Goal: Task Accomplishment & Management: Use online tool/utility

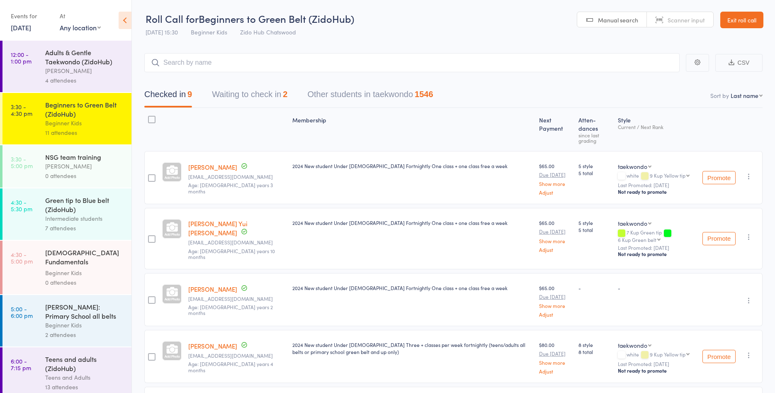
click at [80, 217] on div "Intermediate students" at bounding box center [84, 218] width 79 height 10
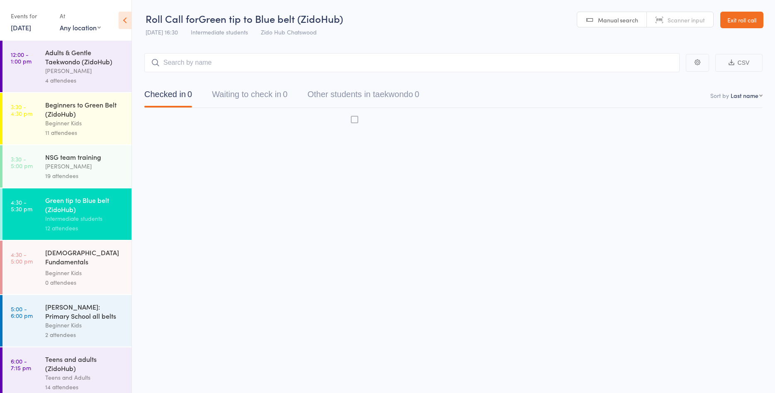
click at [80, 217] on div "Intermediate students" at bounding box center [84, 218] width 79 height 10
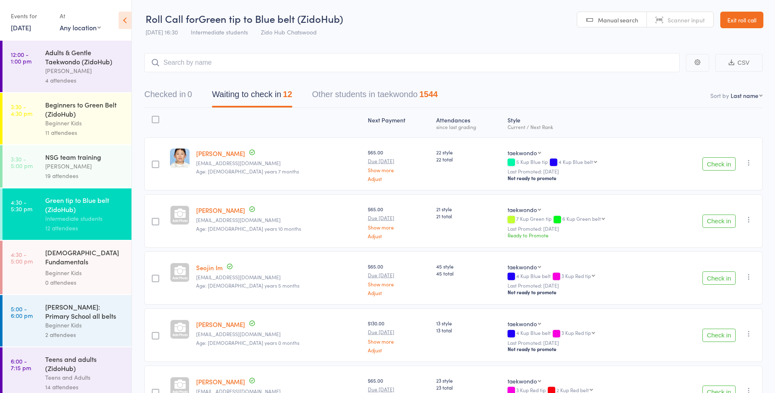
click at [716, 162] on button "Check in" at bounding box center [718, 163] width 33 height 13
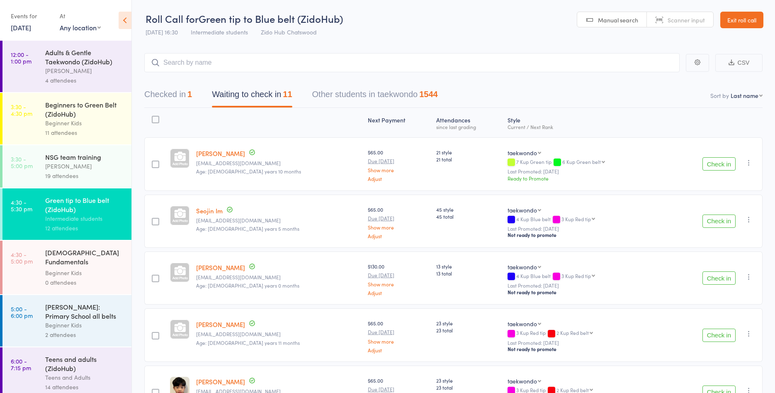
click at [716, 162] on button "Check in" at bounding box center [718, 163] width 33 height 13
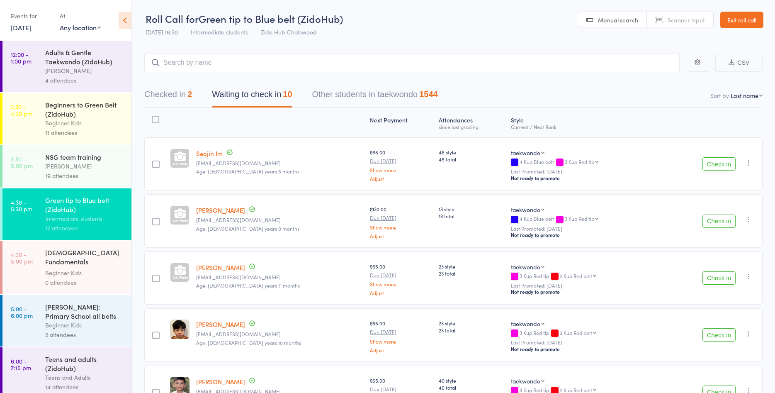
click at [716, 162] on button "Check in" at bounding box center [718, 163] width 33 height 13
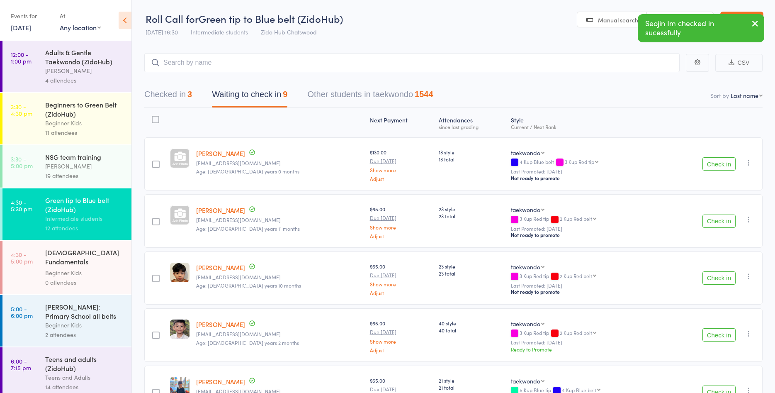
click at [716, 162] on button "Check in" at bounding box center [718, 163] width 33 height 13
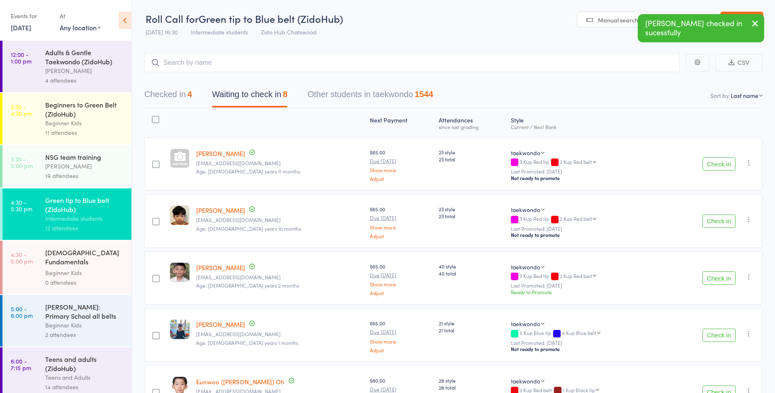
click at [716, 162] on button "Check in" at bounding box center [718, 163] width 33 height 13
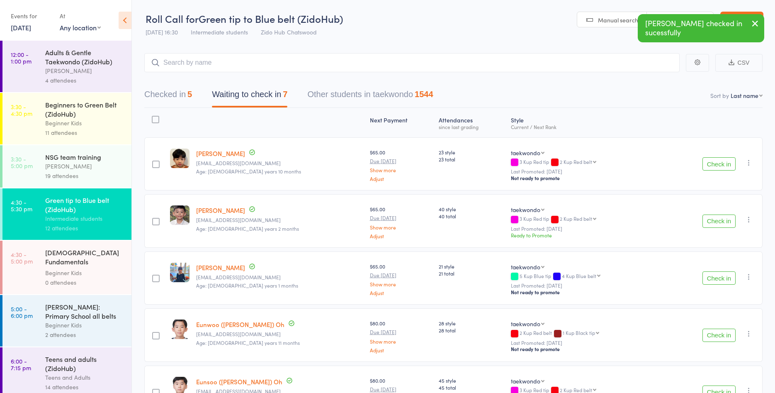
click at [716, 162] on button "Check in" at bounding box center [718, 163] width 33 height 13
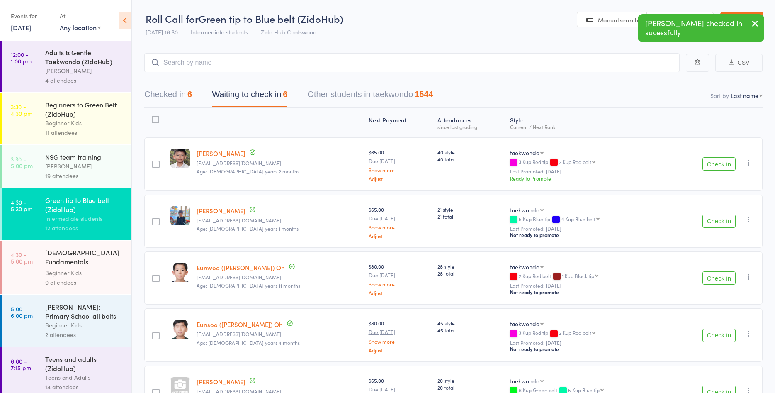
click at [716, 162] on button "Check in" at bounding box center [718, 163] width 33 height 13
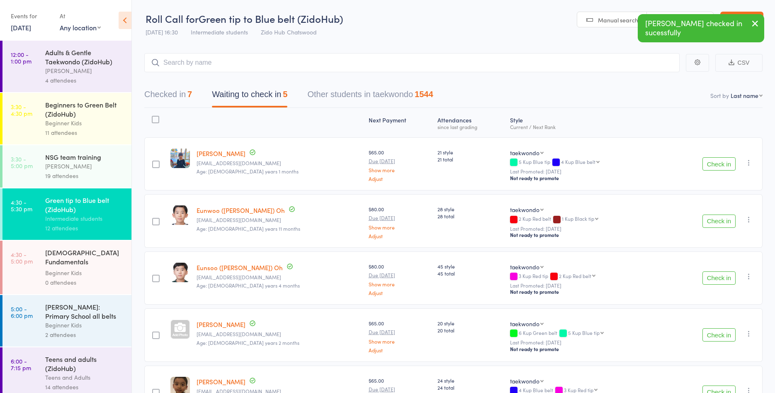
click at [716, 162] on button "Check in" at bounding box center [718, 163] width 33 height 13
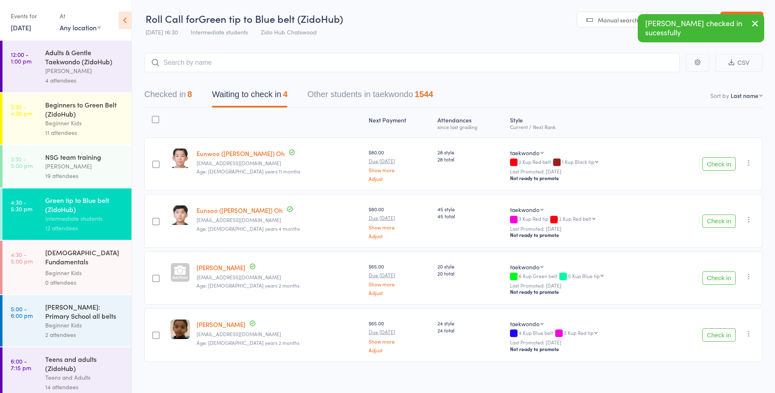
click at [716, 162] on button "Check in" at bounding box center [718, 163] width 33 height 13
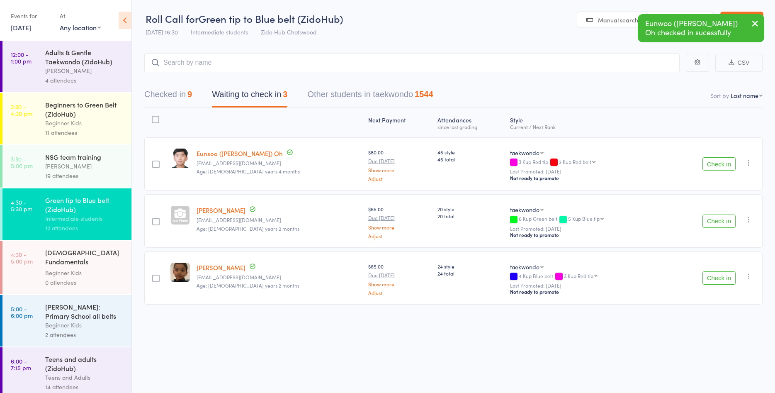
click at [716, 162] on button "Check in" at bounding box center [718, 163] width 33 height 13
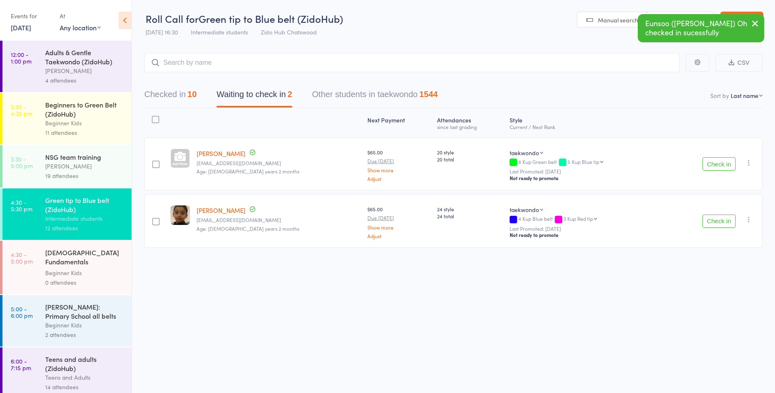
click at [716, 162] on button "Check in" at bounding box center [718, 163] width 33 height 13
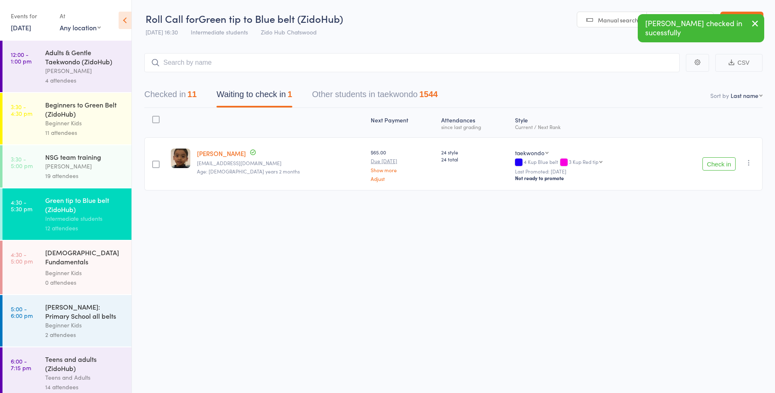
click at [716, 162] on button "Check in" at bounding box center [718, 163] width 33 height 13
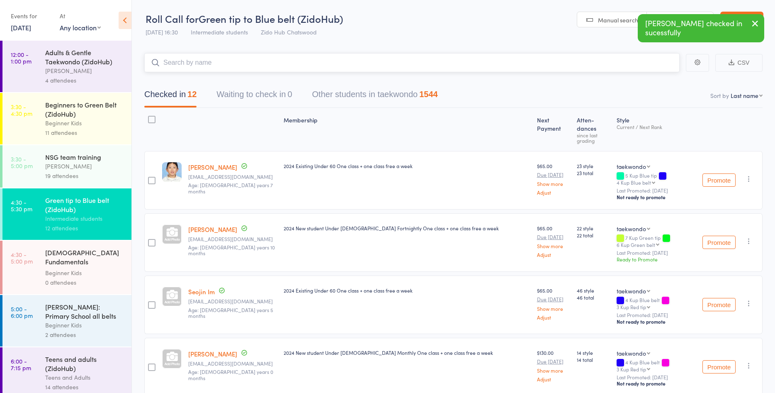
click at [226, 63] on input "search" at bounding box center [411, 62] width 535 height 19
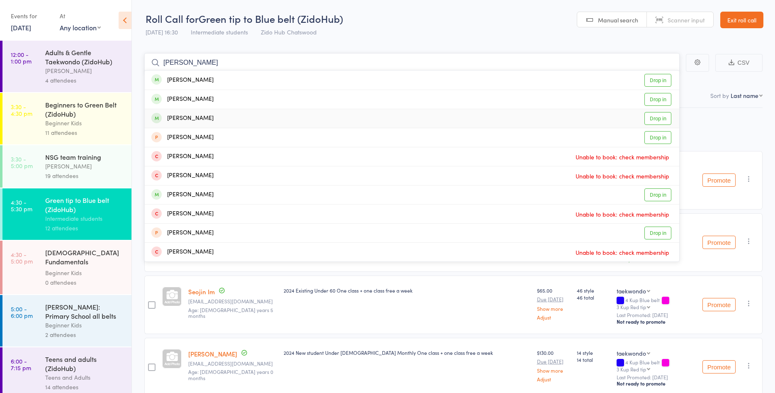
type input "[PERSON_NAME]"
click at [662, 119] on link "Drop in" at bounding box center [657, 118] width 27 height 13
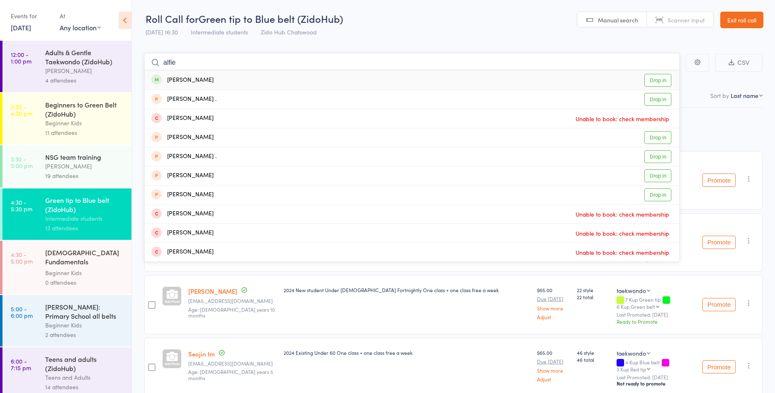
type input "alfie"
click at [655, 82] on link "Drop in" at bounding box center [657, 80] width 27 height 13
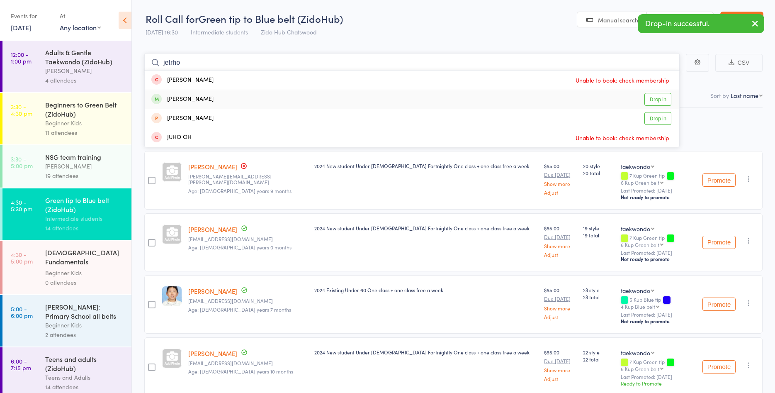
type input "jetrho"
click at [662, 96] on link "Drop in" at bounding box center [657, 99] width 27 height 13
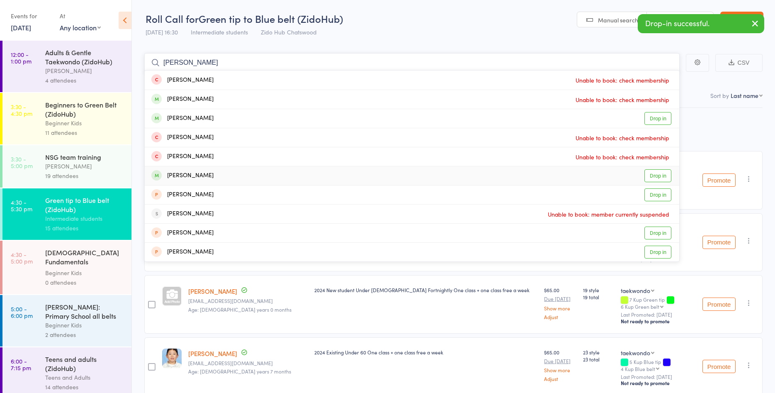
type input "[PERSON_NAME]"
click at [657, 173] on link "Drop in" at bounding box center [657, 175] width 27 height 13
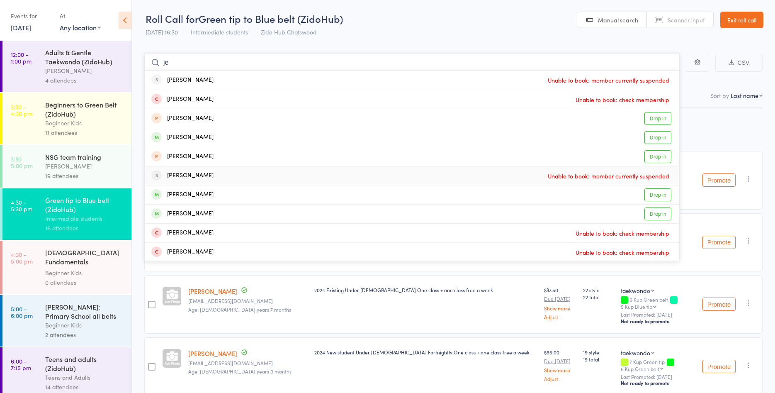
type input "j"
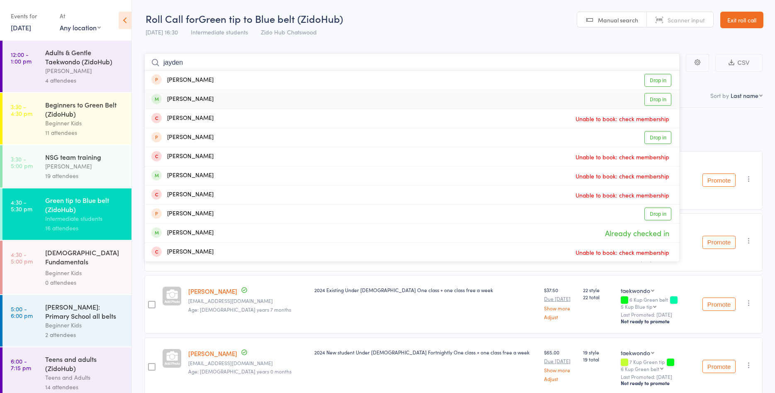
type input "jayden"
click at [667, 98] on link "Drop in" at bounding box center [657, 99] width 27 height 13
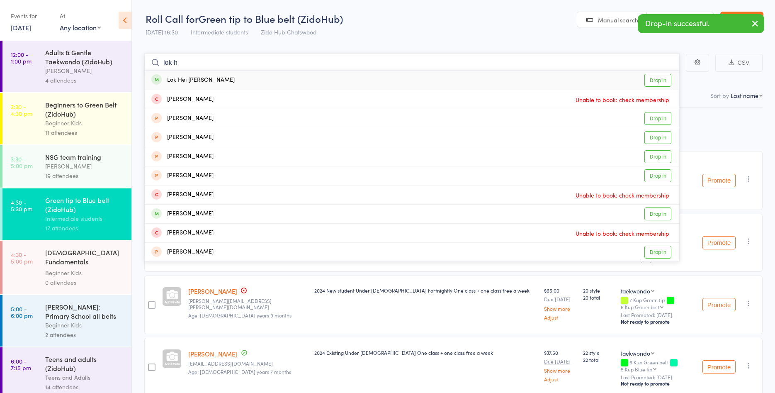
type input "lok h"
click at [655, 77] on link "Drop in" at bounding box center [657, 80] width 27 height 13
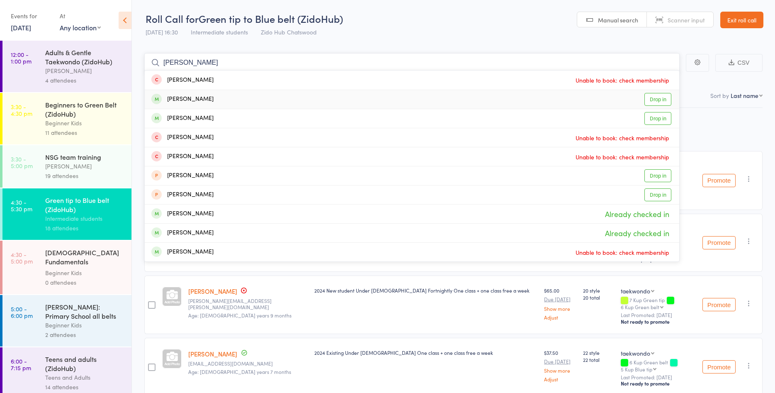
type input "[PERSON_NAME]"
click at [655, 100] on link "Drop in" at bounding box center [657, 99] width 27 height 13
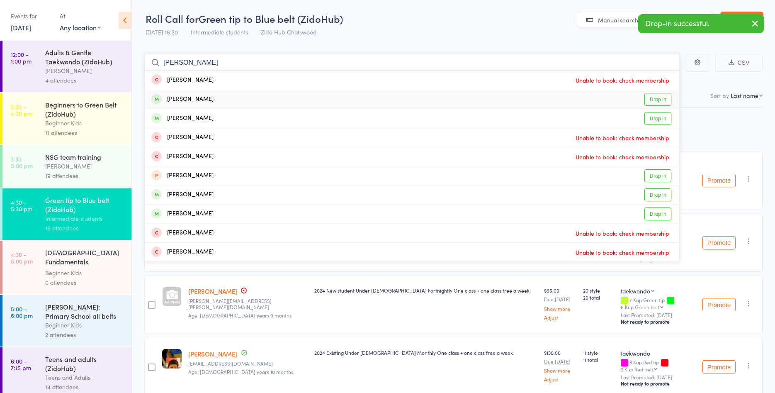
type input "[PERSON_NAME]"
click at [648, 99] on link "Drop in" at bounding box center [657, 99] width 27 height 13
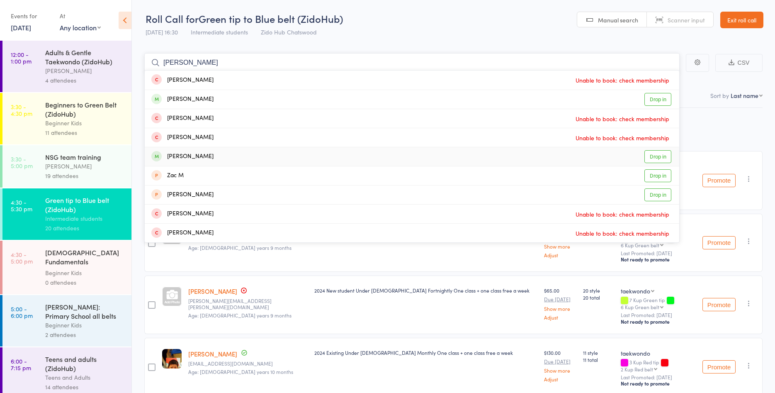
type input "[PERSON_NAME]"
click at [649, 155] on link "Drop in" at bounding box center [657, 156] width 27 height 13
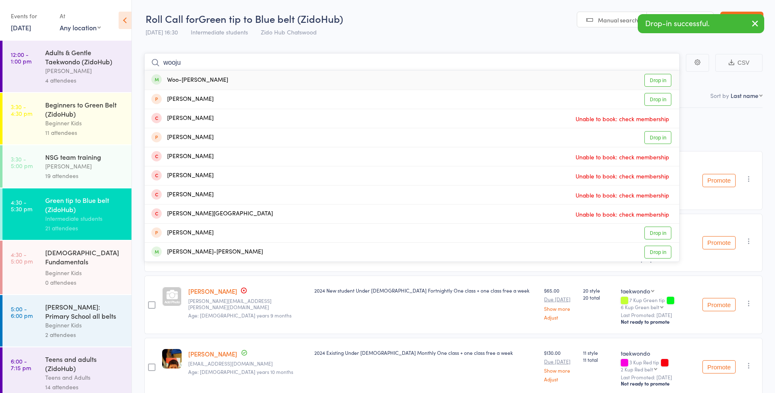
type input "wooju"
click at [662, 78] on link "Drop in" at bounding box center [657, 80] width 27 height 13
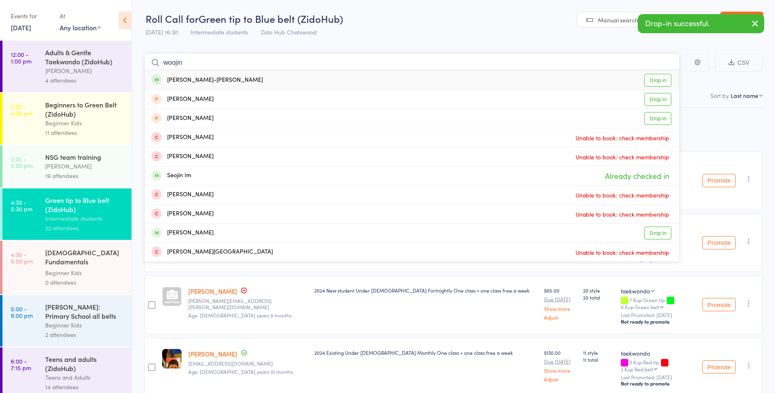
type input "woojin"
click at [667, 84] on link "Drop in" at bounding box center [657, 80] width 27 height 13
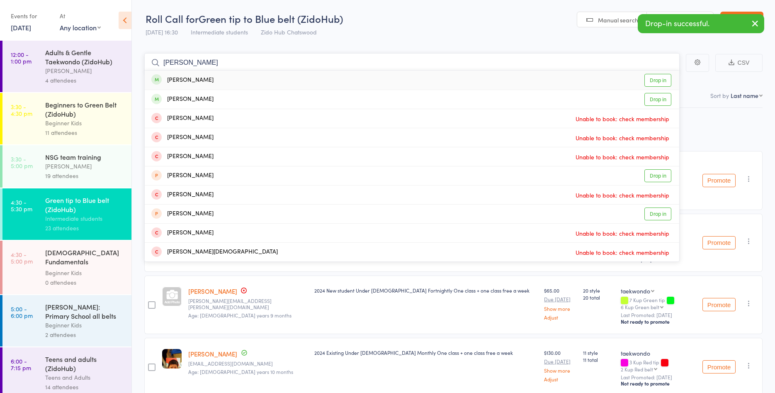
type input "[PERSON_NAME]"
click at [653, 82] on link "Drop in" at bounding box center [657, 80] width 27 height 13
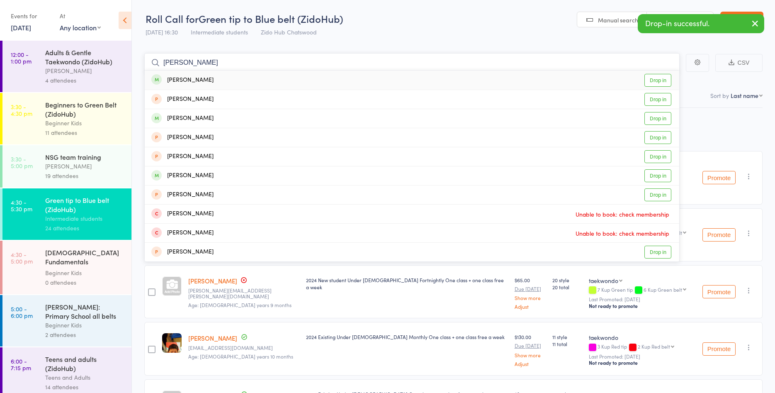
type input "[PERSON_NAME]"
click at [649, 80] on link "Drop in" at bounding box center [657, 80] width 27 height 13
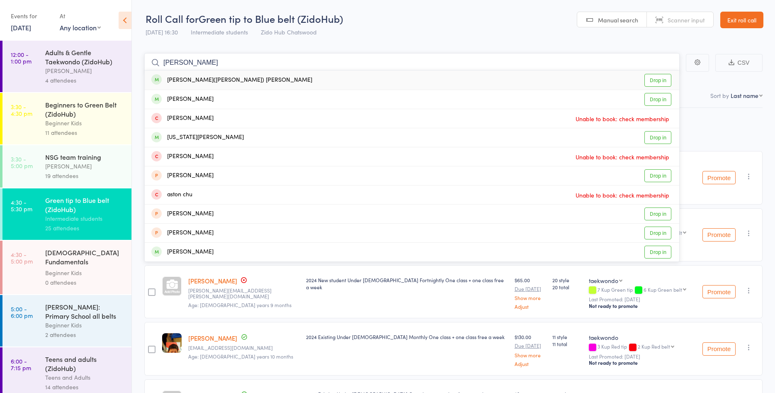
type input "[PERSON_NAME]"
click at [655, 78] on link "Drop in" at bounding box center [657, 80] width 27 height 13
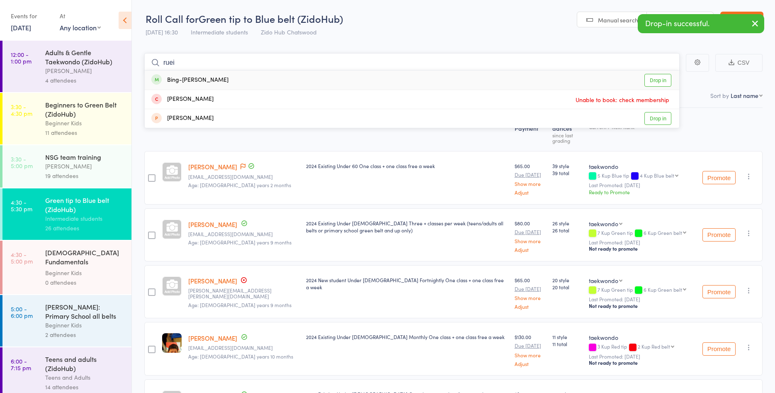
type input "ruei"
click at [655, 78] on link "Drop in" at bounding box center [657, 80] width 27 height 13
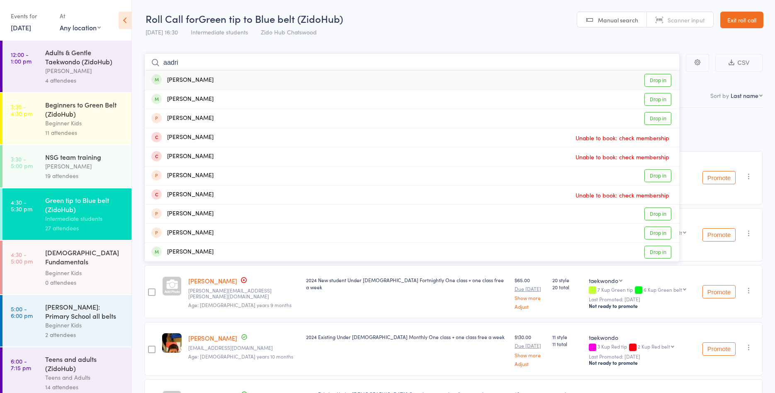
type input "aadri"
click at [660, 77] on link "Drop in" at bounding box center [657, 80] width 27 height 13
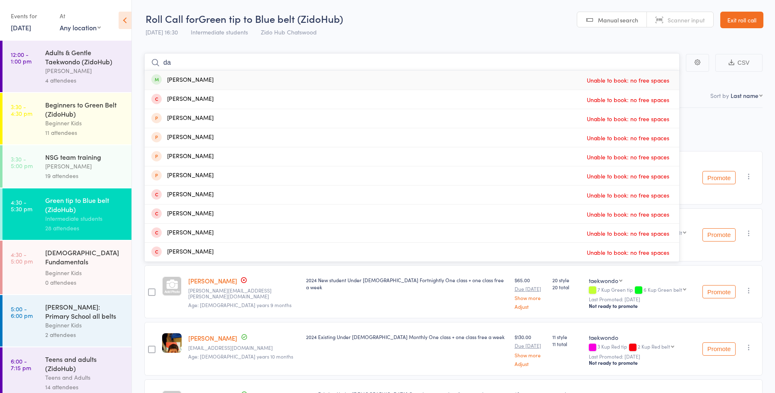
type input "d"
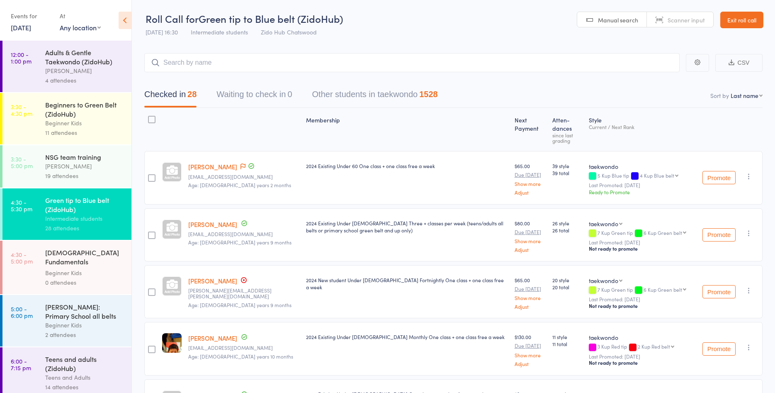
click at [112, 118] on div "Beginners to Green Belt (ZidoHub)" at bounding box center [84, 109] width 79 height 18
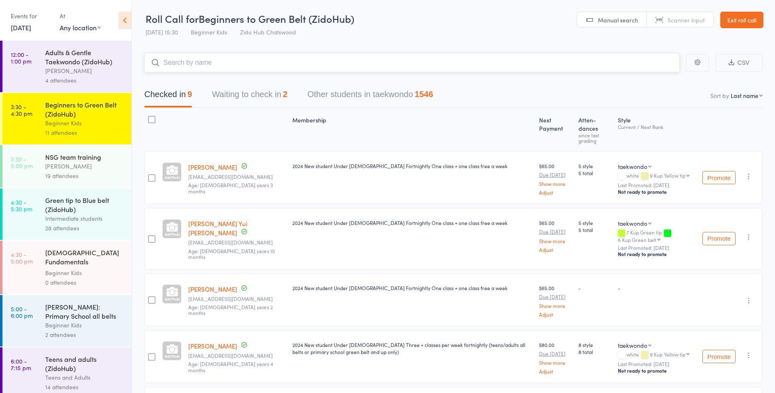
click at [376, 56] on input "search" at bounding box center [411, 62] width 535 height 19
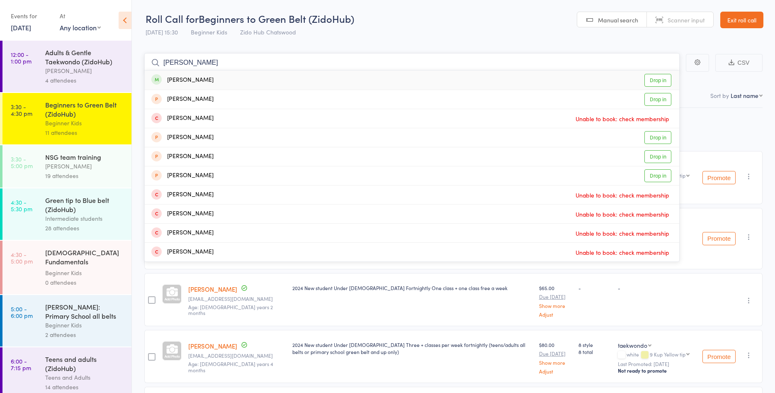
type input "[PERSON_NAME]"
click at [668, 81] on link "Drop in" at bounding box center [657, 80] width 27 height 13
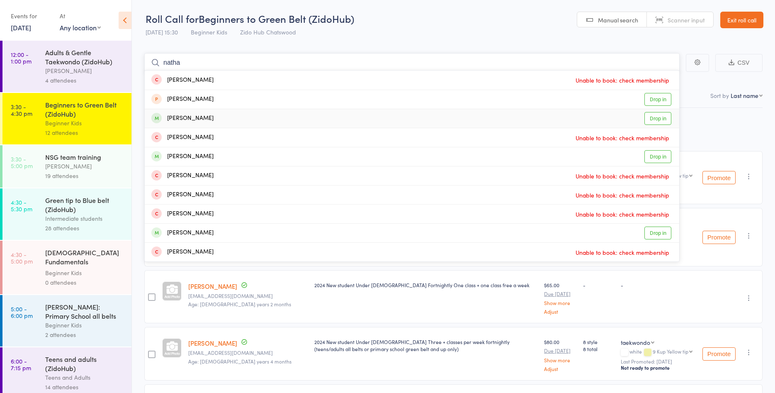
type input "natha"
click at [663, 116] on link "Drop in" at bounding box center [657, 118] width 27 height 13
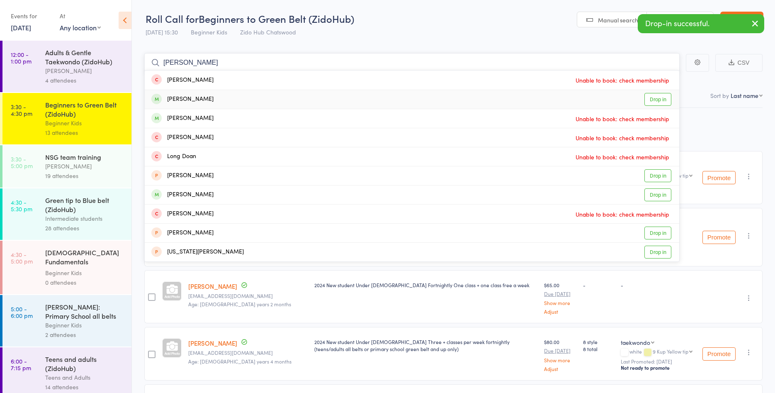
type input "[PERSON_NAME]"
click at [649, 99] on link "Drop in" at bounding box center [657, 99] width 27 height 13
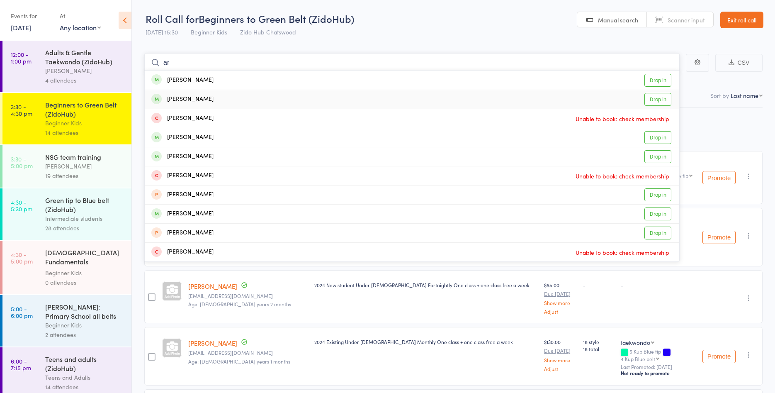
type input "a"
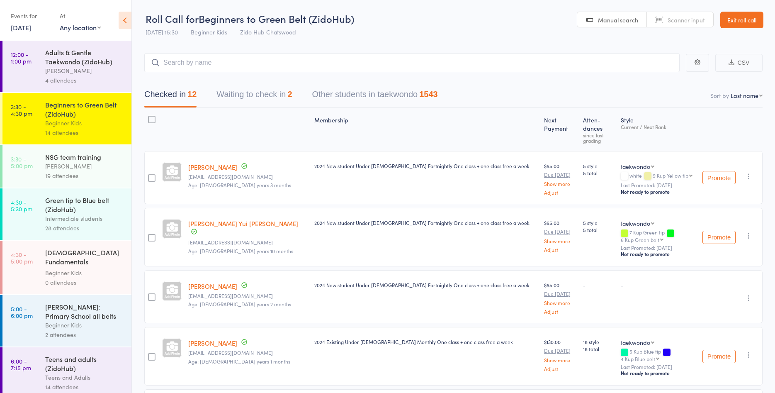
click at [107, 206] on div "Green tip to Blue belt (ZidoHub)" at bounding box center [84, 204] width 79 height 18
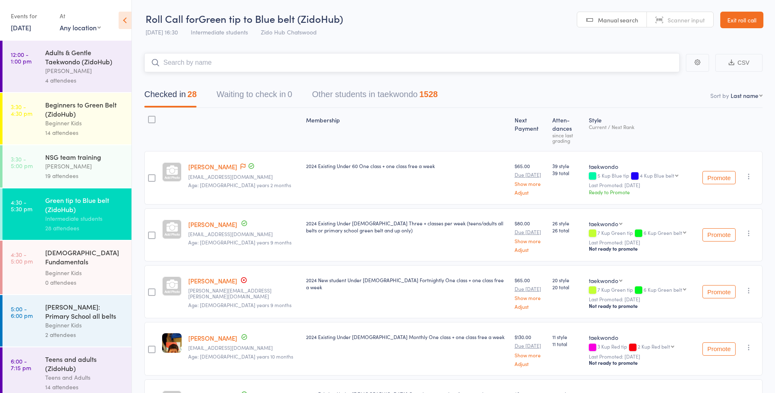
click at [227, 64] on input "search" at bounding box center [411, 62] width 535 height 19
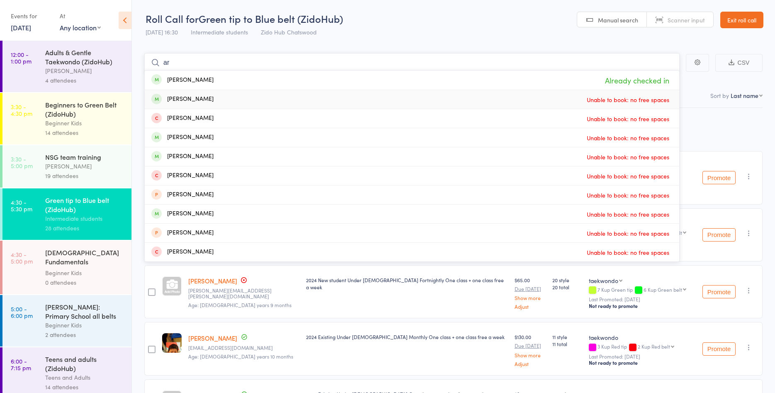
type input "a"
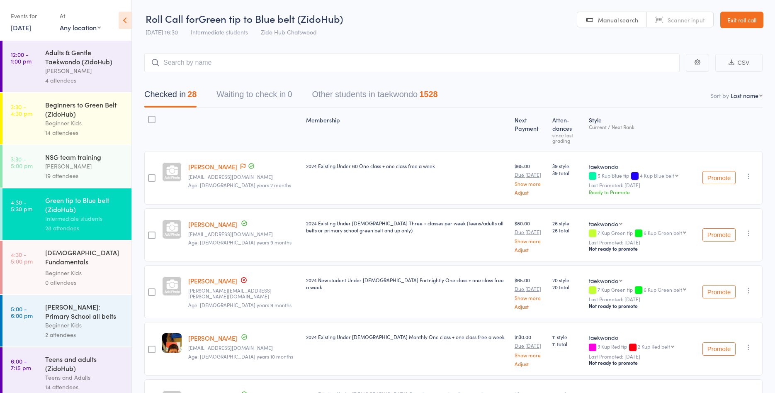
click at [113, 121] on div "Beginner Kids" at bounding box center [84, 123] width 79 height 10
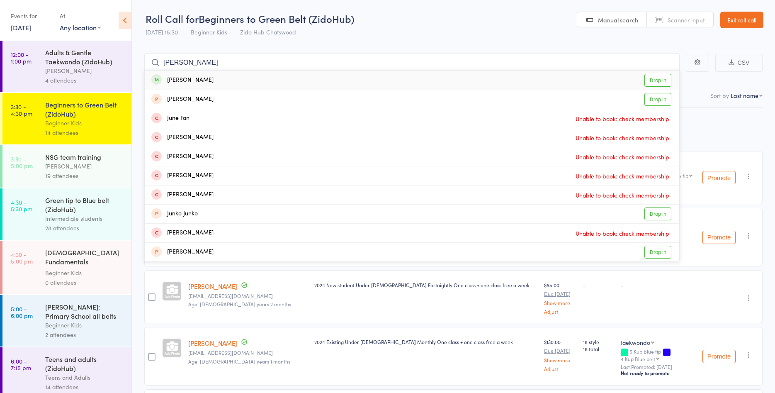
type input "[PERSON_NAME]"
click at [660, 80] on link "Drop in" at bounding box center [657, 80] width 27 height 13
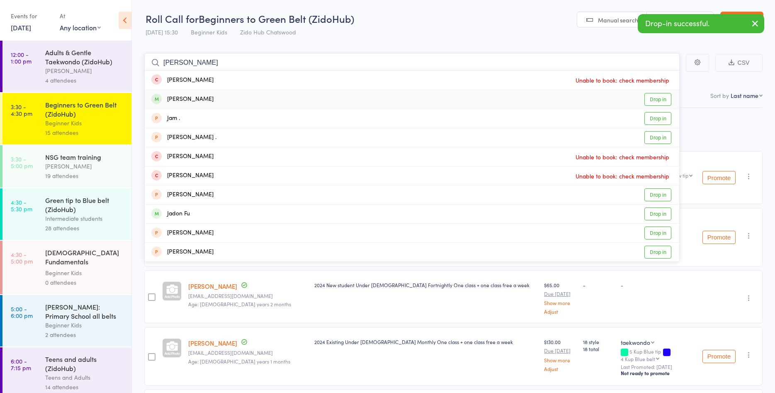
type input "[PERSON_NAME]"
click at [663, 98] on link "Drop in" at bounding box center [657, 99] width 27 height 13
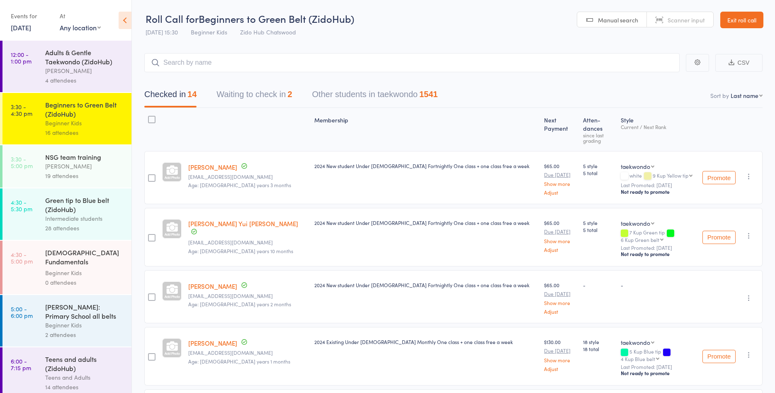
click at [535, 27] on header "Roll Call for Beginners to Green Belt (ZidoHub) [DATE] 15:30 Beginner Kids Zido…" at bounding box center [453, 20] width 643 height 41
